Goal: Find specific page/section: Find specific page/section

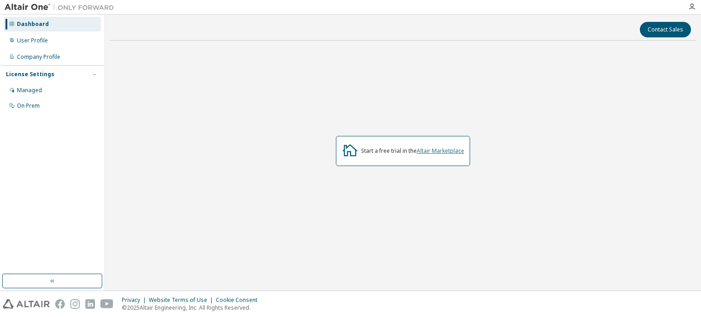
click at [427, 153] on link "Altair Marketplace" at bounding box center [440, 151] width 47 height 8
